Goal: Transaction & Acquisition: Purchase product/service

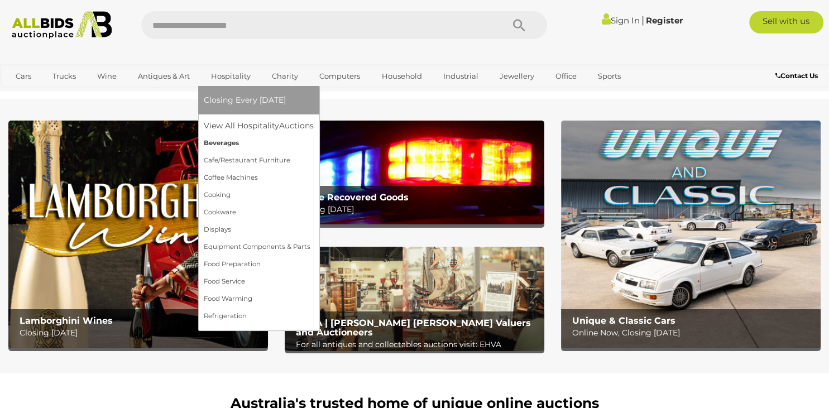
click at [223, 142] on link "Beverages" at bounding box center [259, 142] width 110 height 17
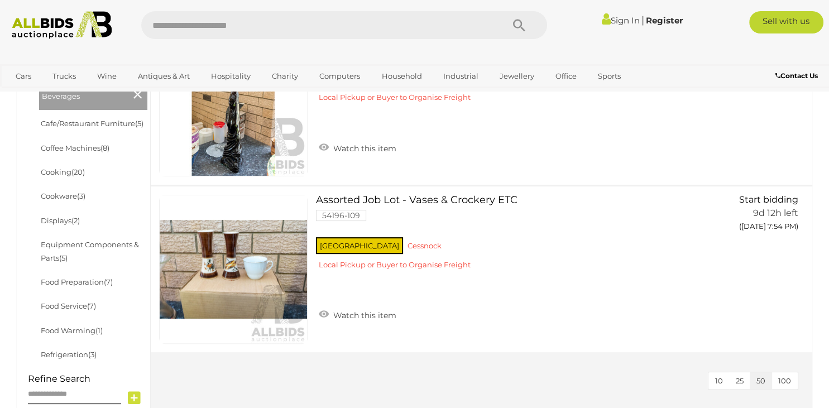
scroll to position [363, 0]
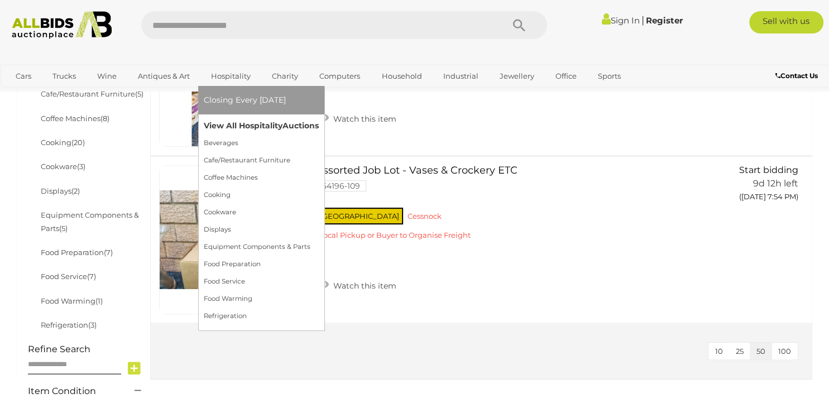
click at [232, 124] on link "View All Hospitality Auctions" at bounding box center [261, 125] width 115 height 17
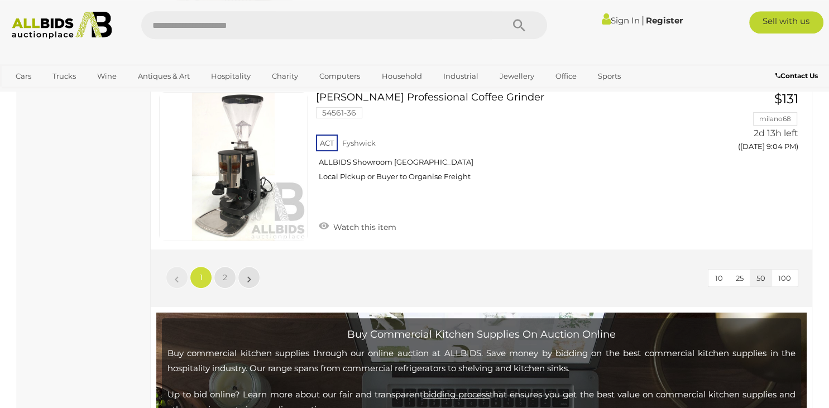
scroll to position [8579, 0]
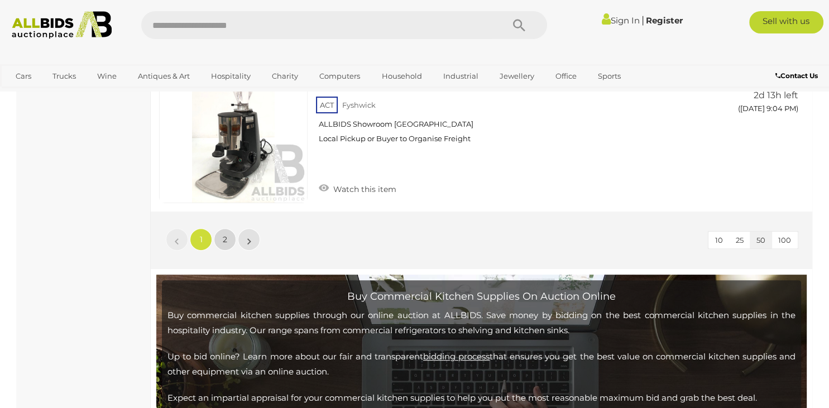
click at [227, 235] on span "2" at bounding box center [225, 239] width 4 height 10
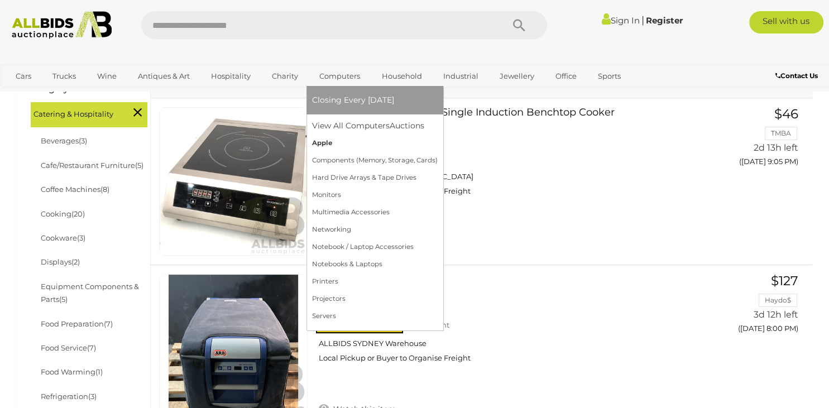
click at [325, 142] on link "Apple" at bounding box center [375, 142] width 126 height 17
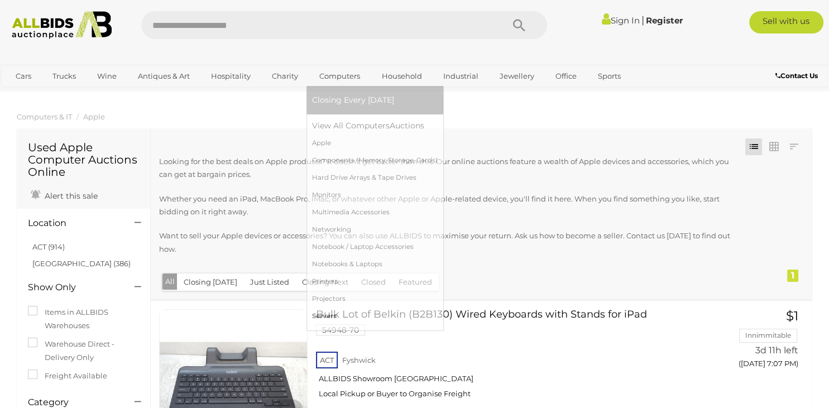
click at [331, 315] on link "Servers" at bounding box center [375, 315] width 126 height 17
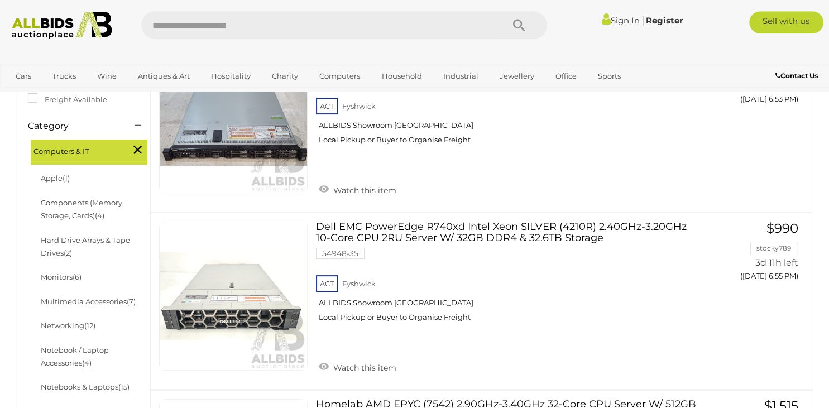
scroll to position [255, 0]
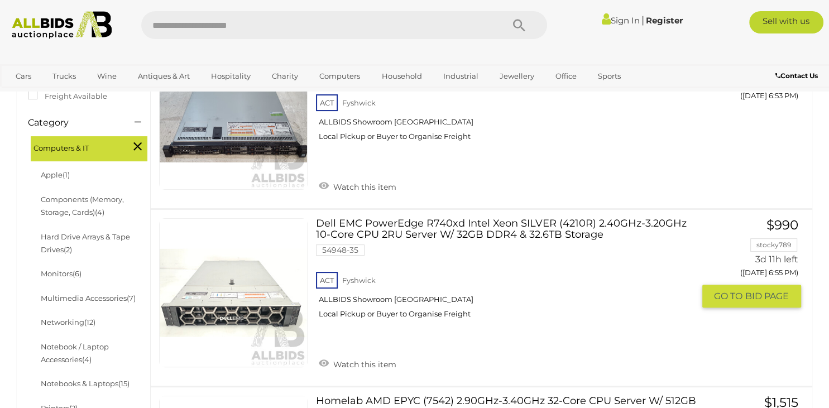
click at [595, 225] on link "Dell EMC PowerEdge R740xd Intel Xeon SILVER (4210R) 2.40GHz-3.20GHz 10-Core CPU…" at bounding box center [508, 272] width 369 height 109
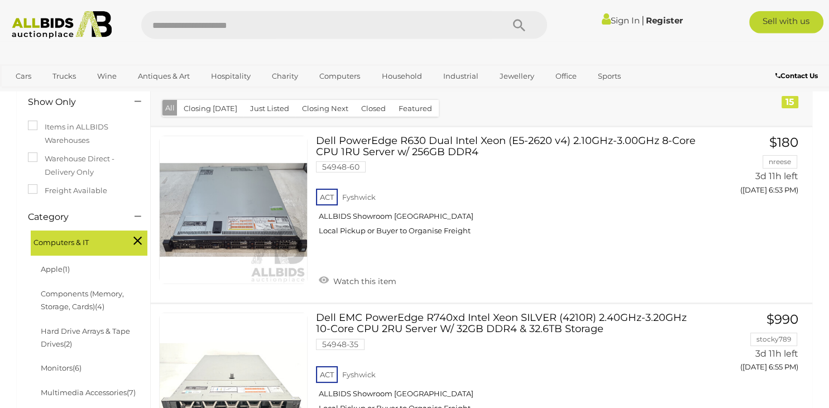
scroll to position [160, 0]
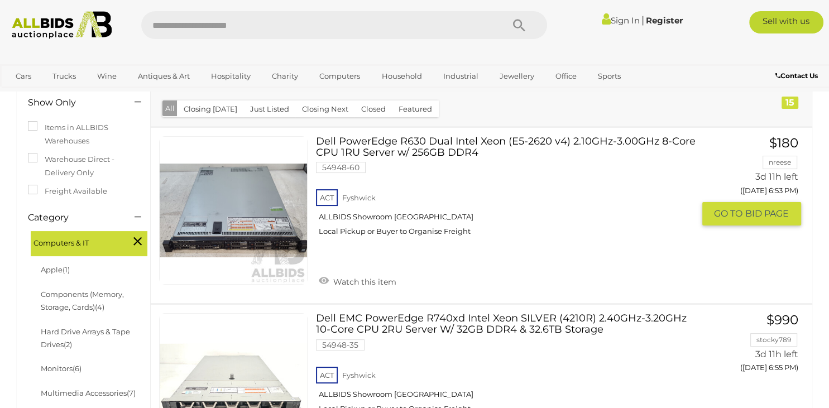
click at [604, 141] on link "Dell PowerEdge R630 Dual Intel Xeon (E5-2620 v4) 2.10GHz-3.00GHz 8-Core CPU 1RU…" at bounding box center [508, 190] width 369 height 109
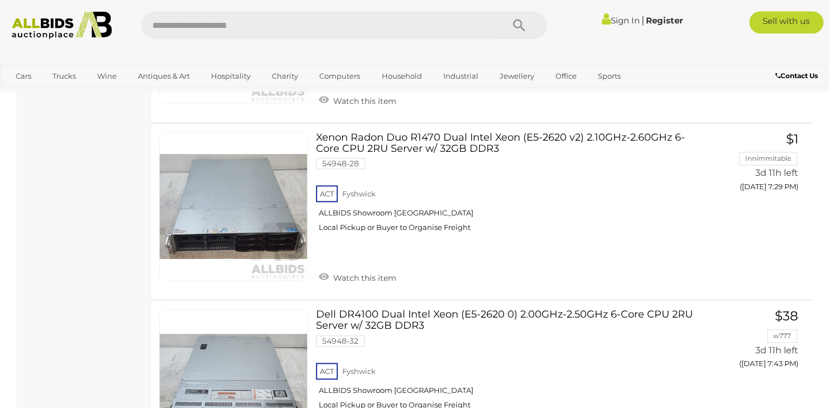
scroll to position [877, 0]
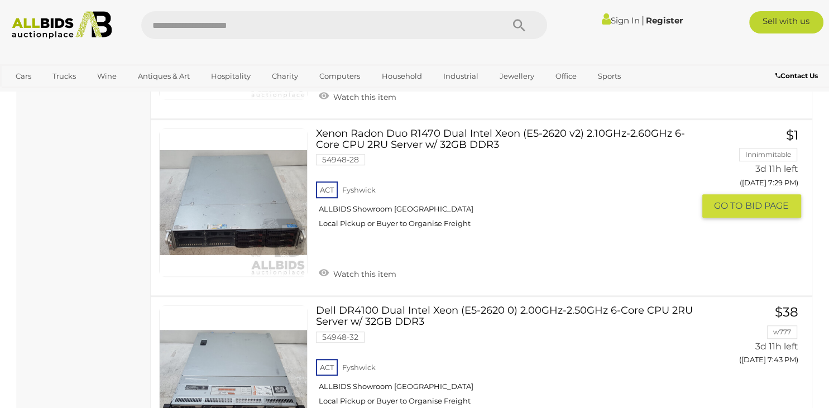
click at [440, 144] on link "Xenon Radon Duo R1470 Dual Intel Xeon (E5-2620 v2) 2.10GHz-2.60GHz 6-Core CPU 2…" at bounding box center [508, 182] width 369 height 109
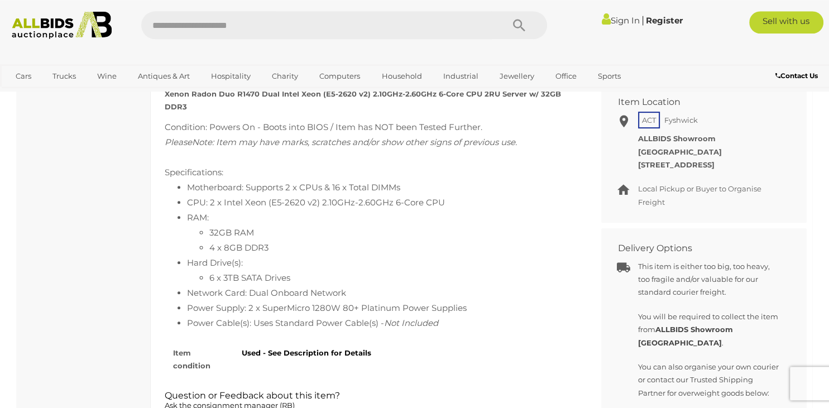
scroll to position [593, 0]
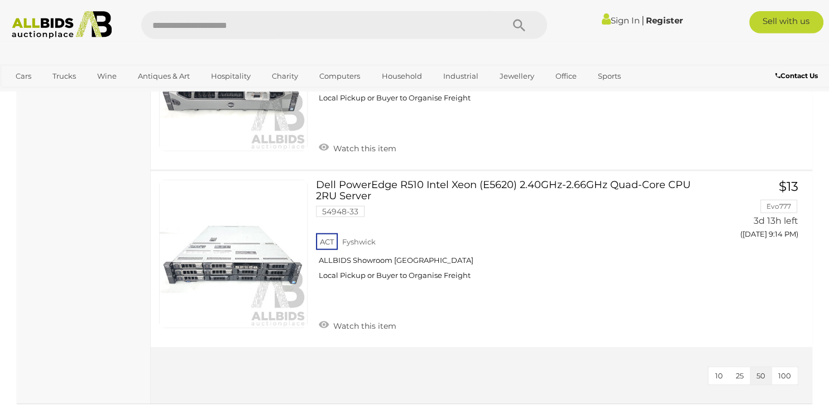
scroll to position [2626, 0]
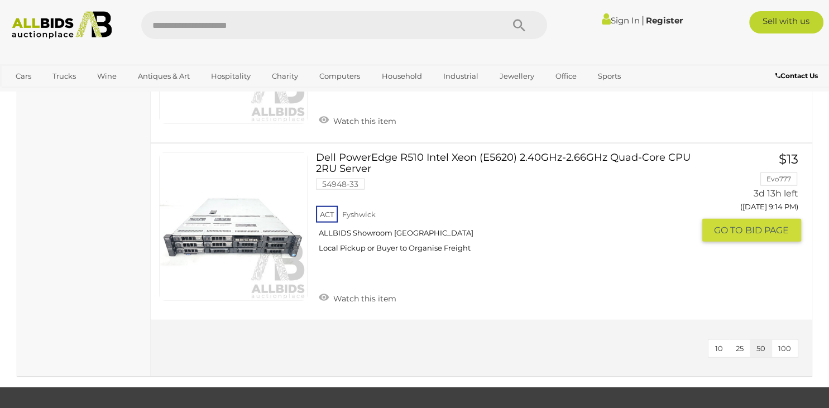
click at [444, 153] on link "Dell PowerEdge R510 Intel Xeon (E5620) 2.40GHz-2.66GHz Quad-Core CPU 2RU Server…" at bounding box center [508, 206] width 369 height 109
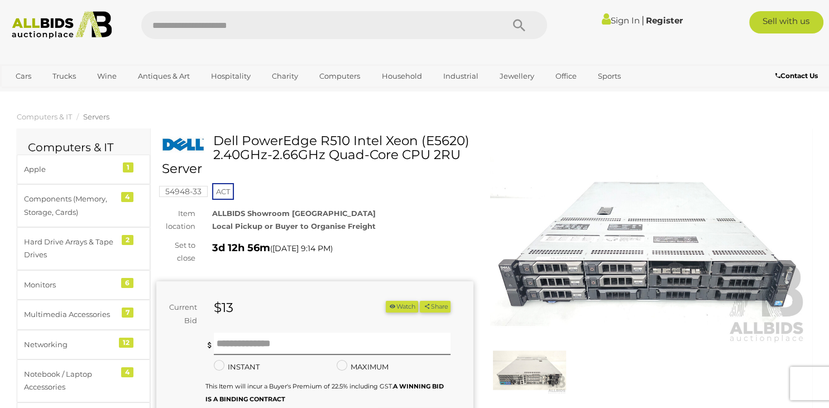
click at [680, 213] on img at bounding box center [648, 241] width 317 height 204
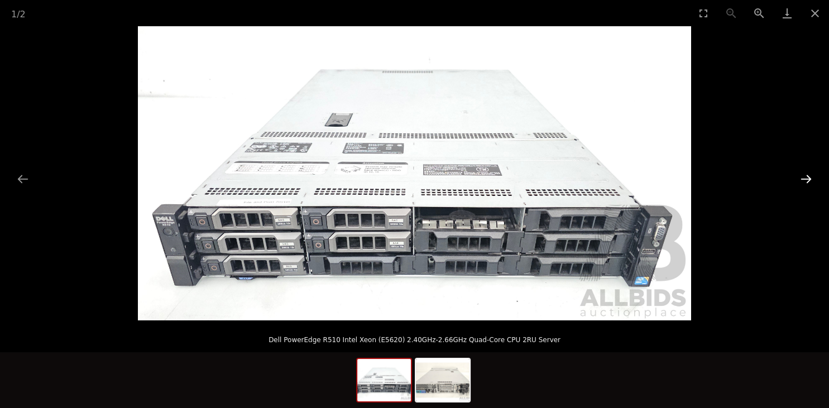
click at [802, 184] on button "Next slide" at bounding box center [805, 179] width 23 height 22
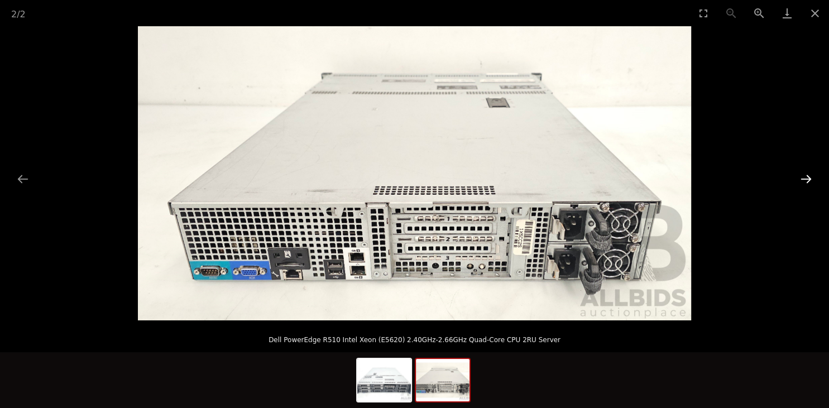
click at [802, 184] on button "Next slide" at bounding box center [805, 179] width 23 height 22
